Goal: Information Seeking & Learning: Find specific fact

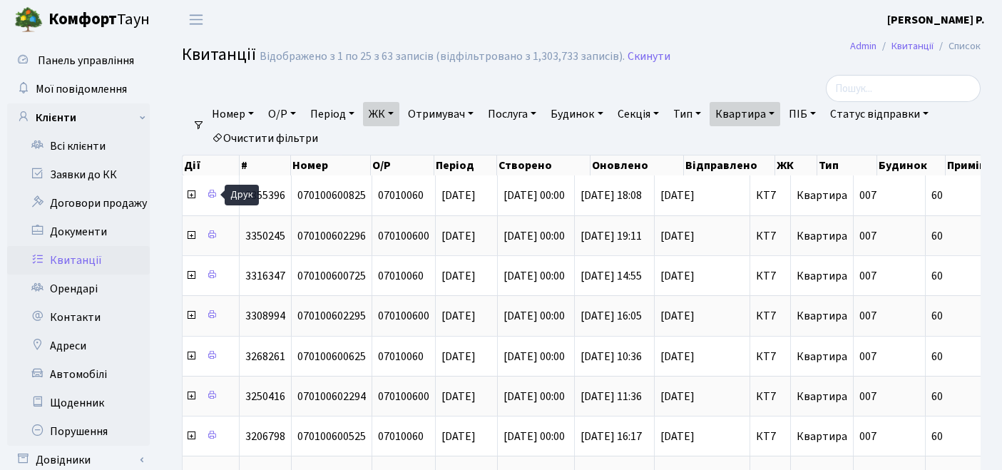
select select "25"
click at [760, 120] on link "Квартира" at bounding box center [745, 114] width 71 height 24
drag, startPoint x: 772, startPoint y: 142, endPoint x: 673, endPoint y: 145, distance: 99.2
click at [673, 145] on ul "Номер О/Р Період [DATE] - [DATE] ЖК ТХ, вул. [PERSON_NAME][STREET_ADDRESS] КТ, …" at bounding box center [587, 126] width 765 height 48
click at [780, 120] on link "Квартира" at bounding box center [745, 114] width 71 height 24
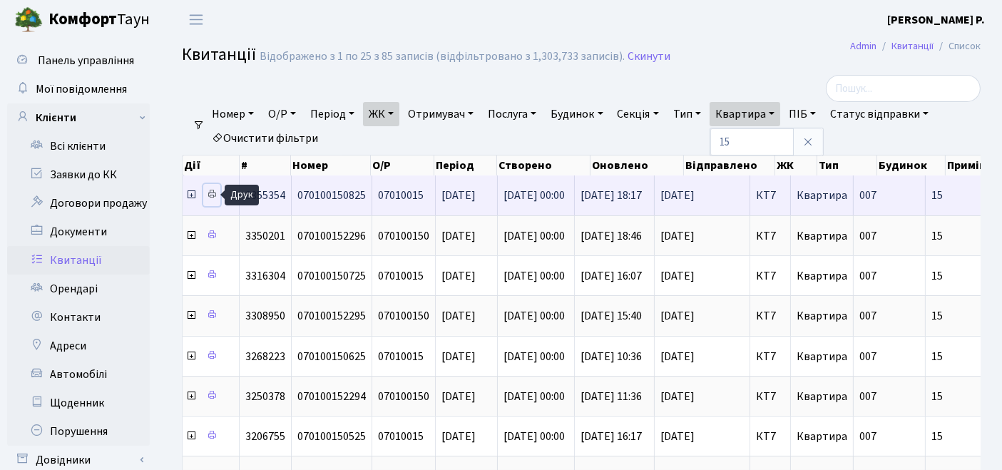
click at [205, 193] on link at bounding box center [211, 195] width 17 height 22
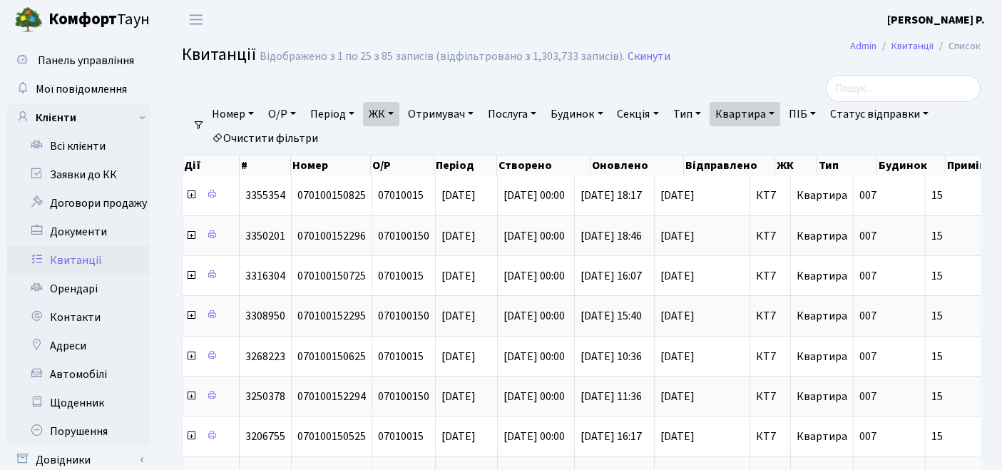
click at [802, 111] on link "ПІБ" at bounding box center [802, 114] width 39 height 24
click at [780, 117] on link "Квартира" at bounding box center [745, 114] width 71 height 24
type input "1"
type input "7"
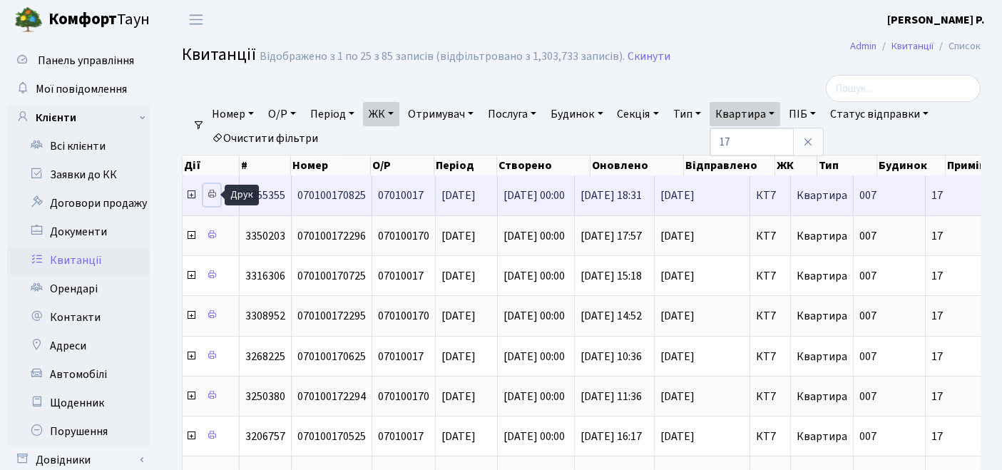
click at [209, 193] on icon at bounding box center [212, 194] width 10 height 10
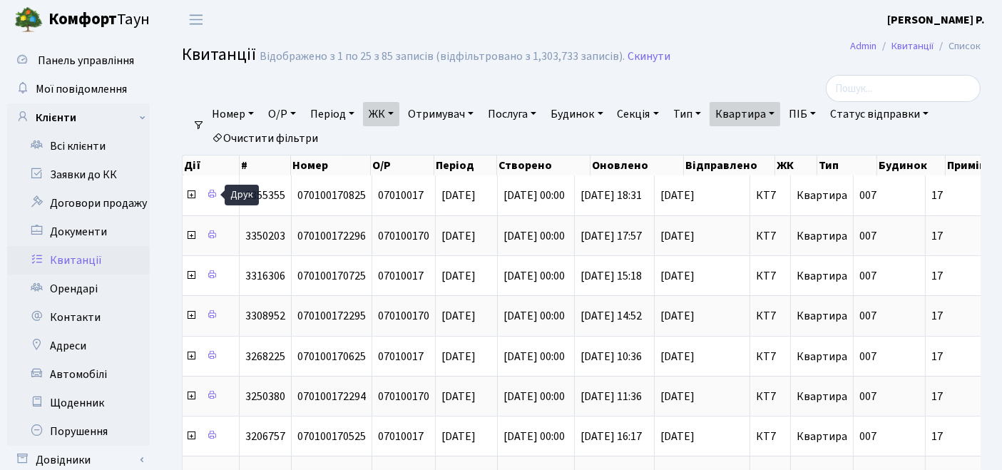
click at [748, 113] on link "Квартира" at bounding box center [745, 114] width 71 height 24
drag, startPoint x: 756, startPoint y: 145, endPoint x: 701, endPoint y: 139, distance: 55.3
click at [702, 140] on ul "Номер О/Р Період [DATE] - [DATE] ЖК ТХ, вул. [PERSON_NAME][STREET_ADDRESS] КТ, …" at bounding box center [587, 126] width 765 height 48
click at [734, 121] on link "Квартира" at bounding box center [745, 114] width 71 height 24
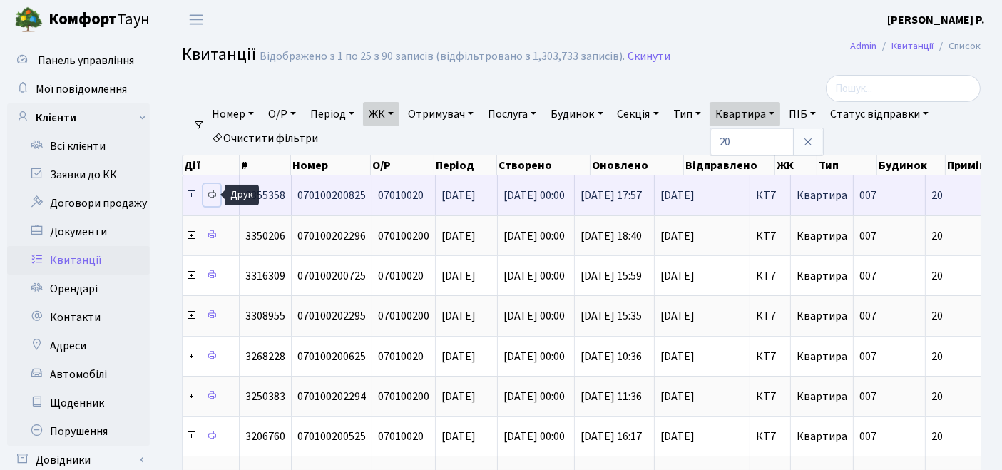
click at [210, 195] on icon at bounding box center [212, 194] width 10 height 10
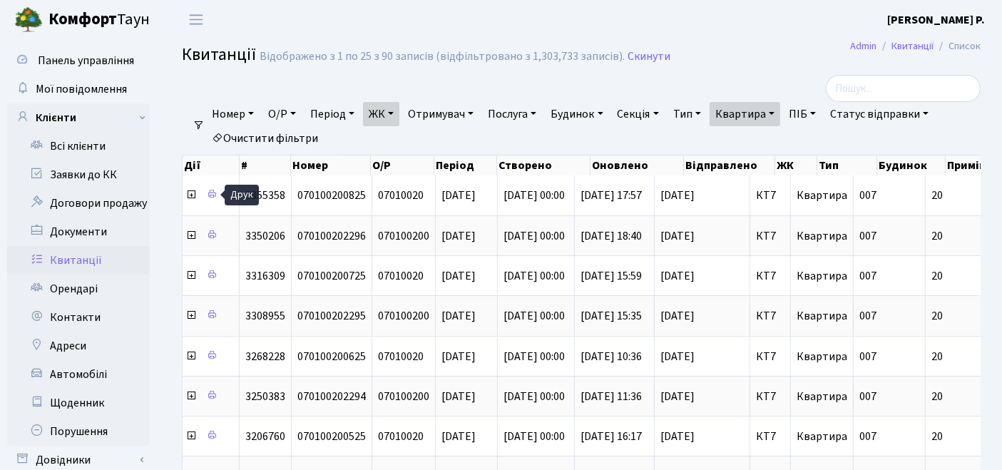
click at [755, 117] on link "Квартира" at bounding box center [745, 114] width 71 height 24
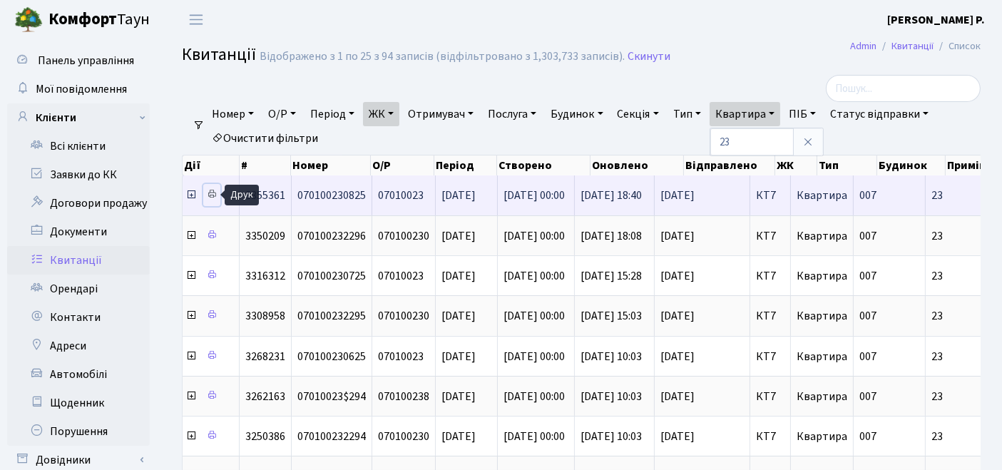
click at [215, 194] on icon at bounding box center [212, 194] width 10 height 10
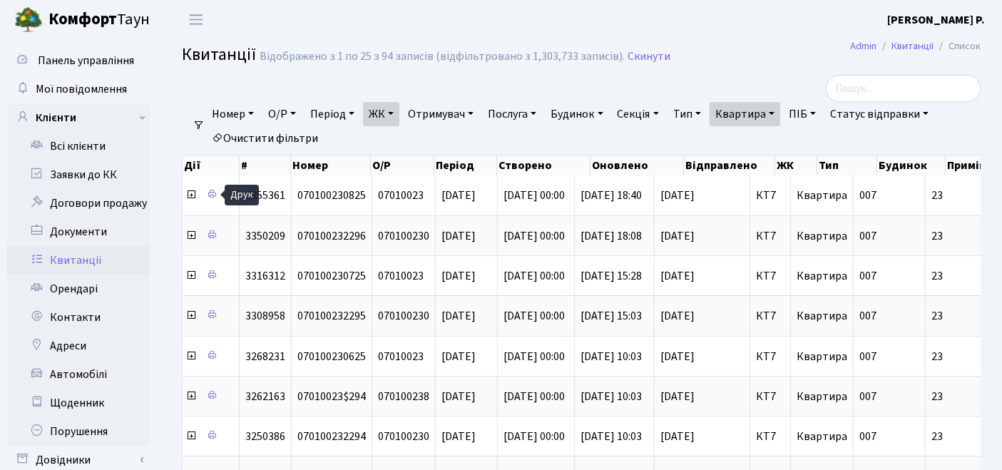
click at [754, 127] on ul "Номер О/Р Період [DATE] - [DATE] ЖК ТХ, вул. [PERSON_NAME][STREET_ADDRESS] КТ, …" at bounding box center [587, 126] width 765 height 48
click at [755, 119] on link "Квартира" at bounding box center [745, 114] width 71 height 24
type input "2"
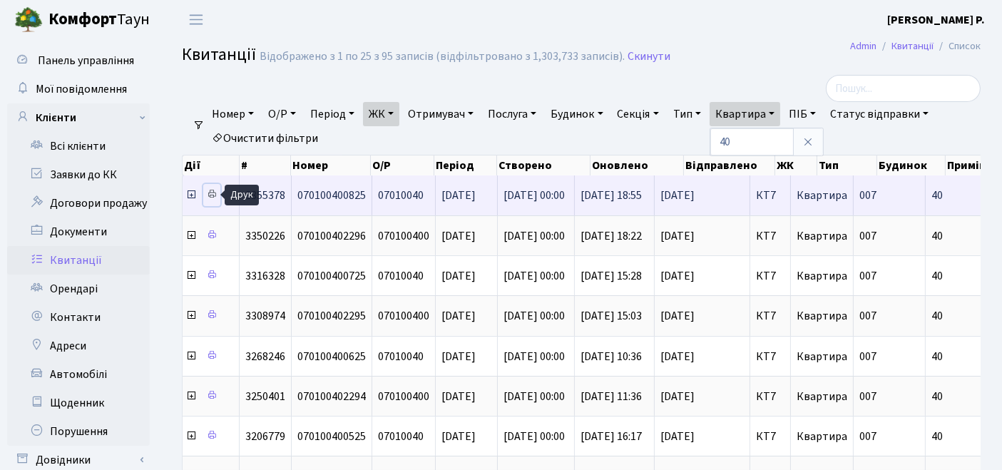
click at [210, 195] on icon at bounding box center [212, 194] width 10 height 10
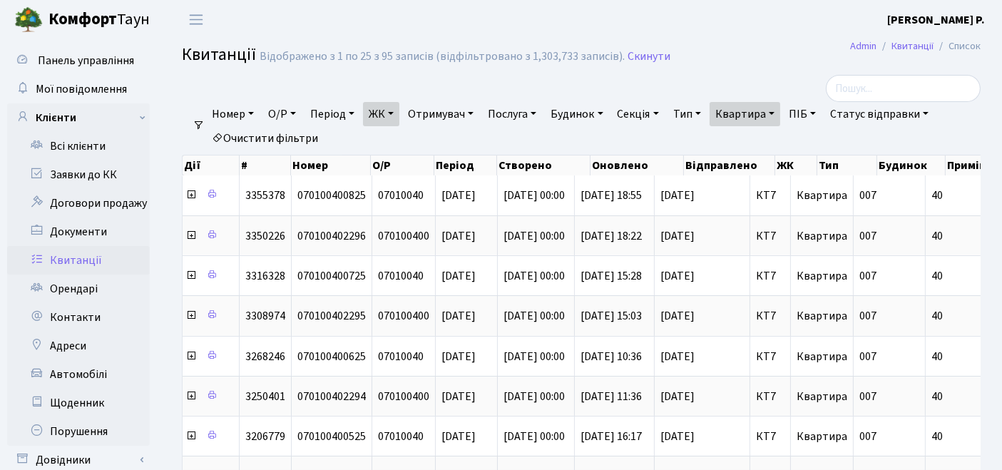
click at [767, 108] on link "Квартира" at bounding box center [745, 114] width 71 height 24
type input "4"
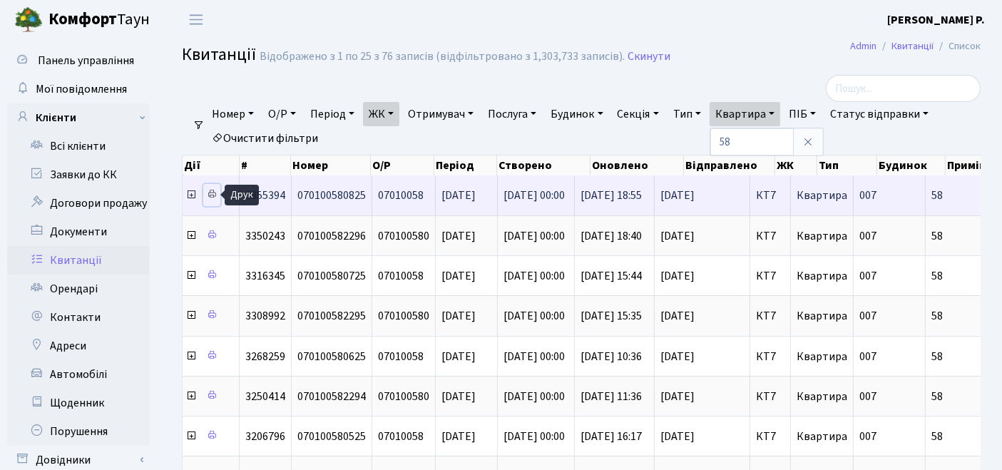
click at [209, 188] on link at bounding box center [211, 195] width 17 height 22
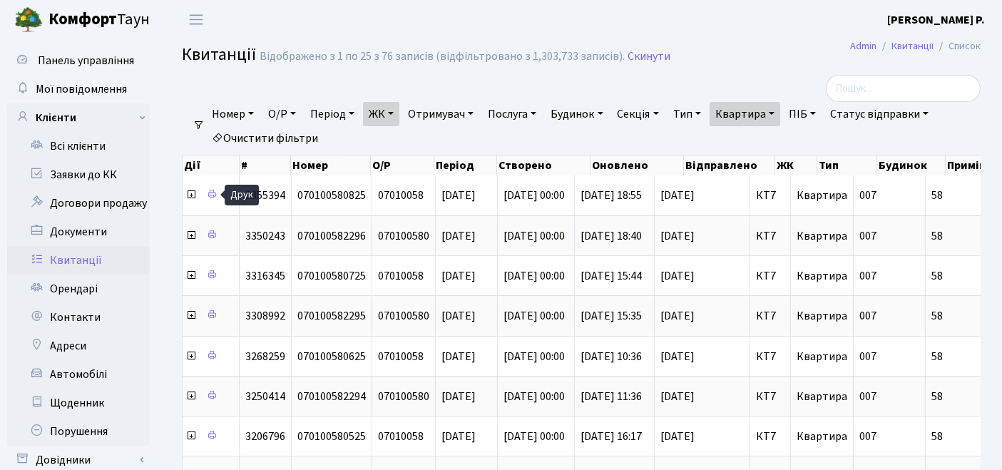
click at [764, 116] on link "Квартира" at bounding box center [745, 114] width 71 height 24
type input "5"
type input "69"
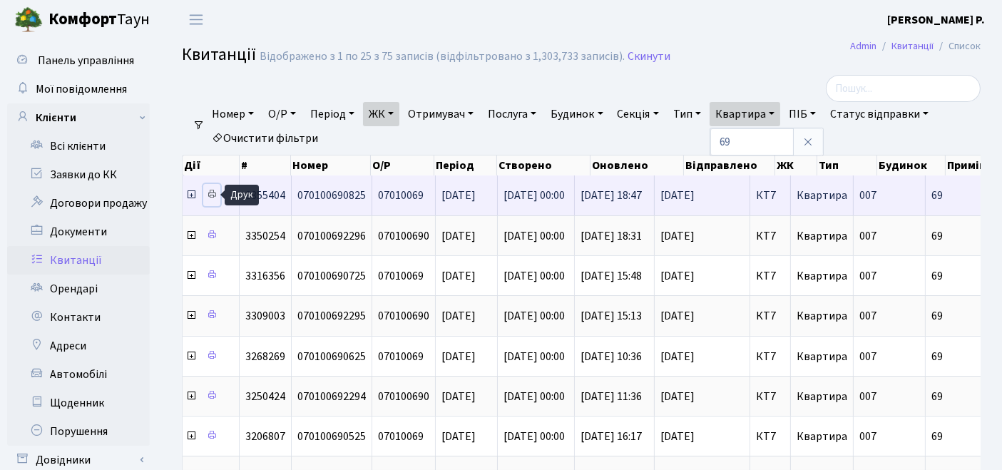
click at [208, 189] on icon at bounding box center [212, 194] width 10 height 10
